Goal: Information Seeking & Learning: Stay updated

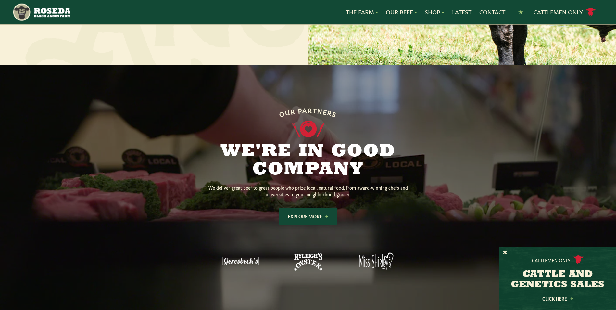
scroll to position [520, 0]
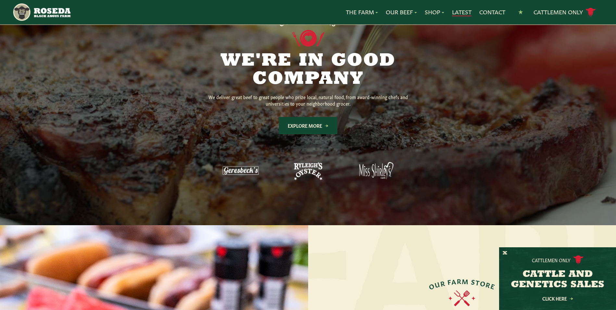
click at [460, 11] on link "Latest" at bounding box center [461, 12] width 19 height 8
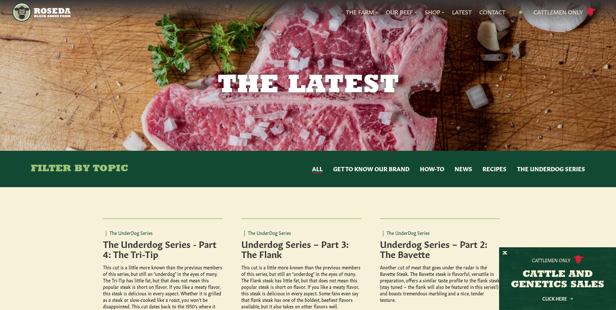
click at [38, 7] on img "Main Navigation" at bounding box center [41, 12] width 58 height 19
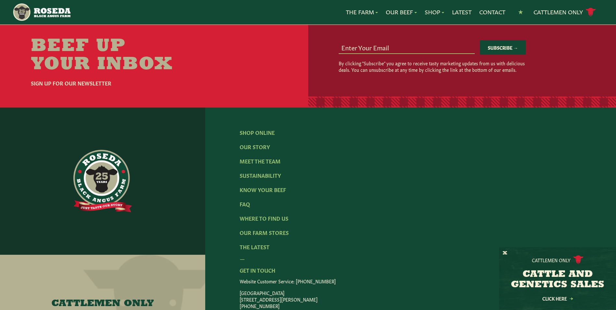
scroll to position [1052, 0]
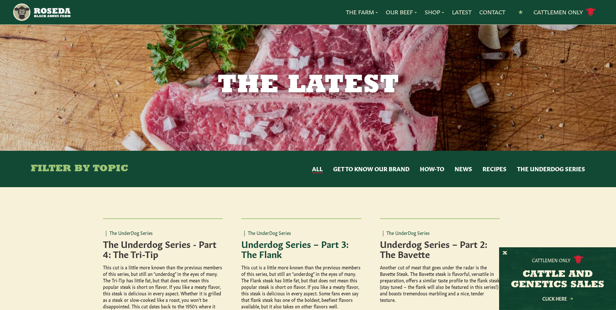
scroll to position [32, 0]
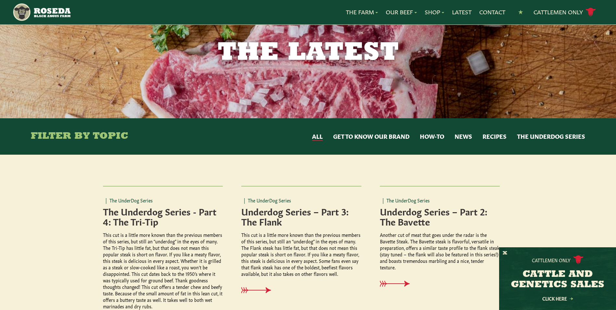
click at [464, 136] on button "News" at bounding box center [464, 136] width 18 height 8
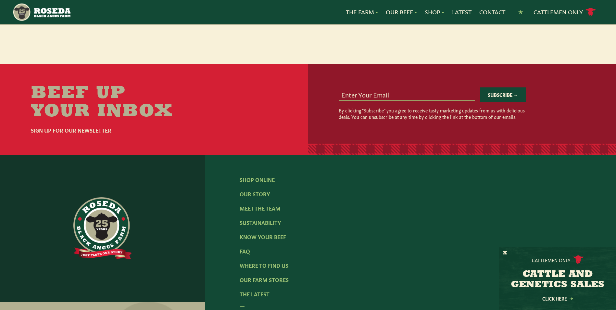
scroll to position [390, 0]
